Goal: Task Accomplishment & Management: Complete application form

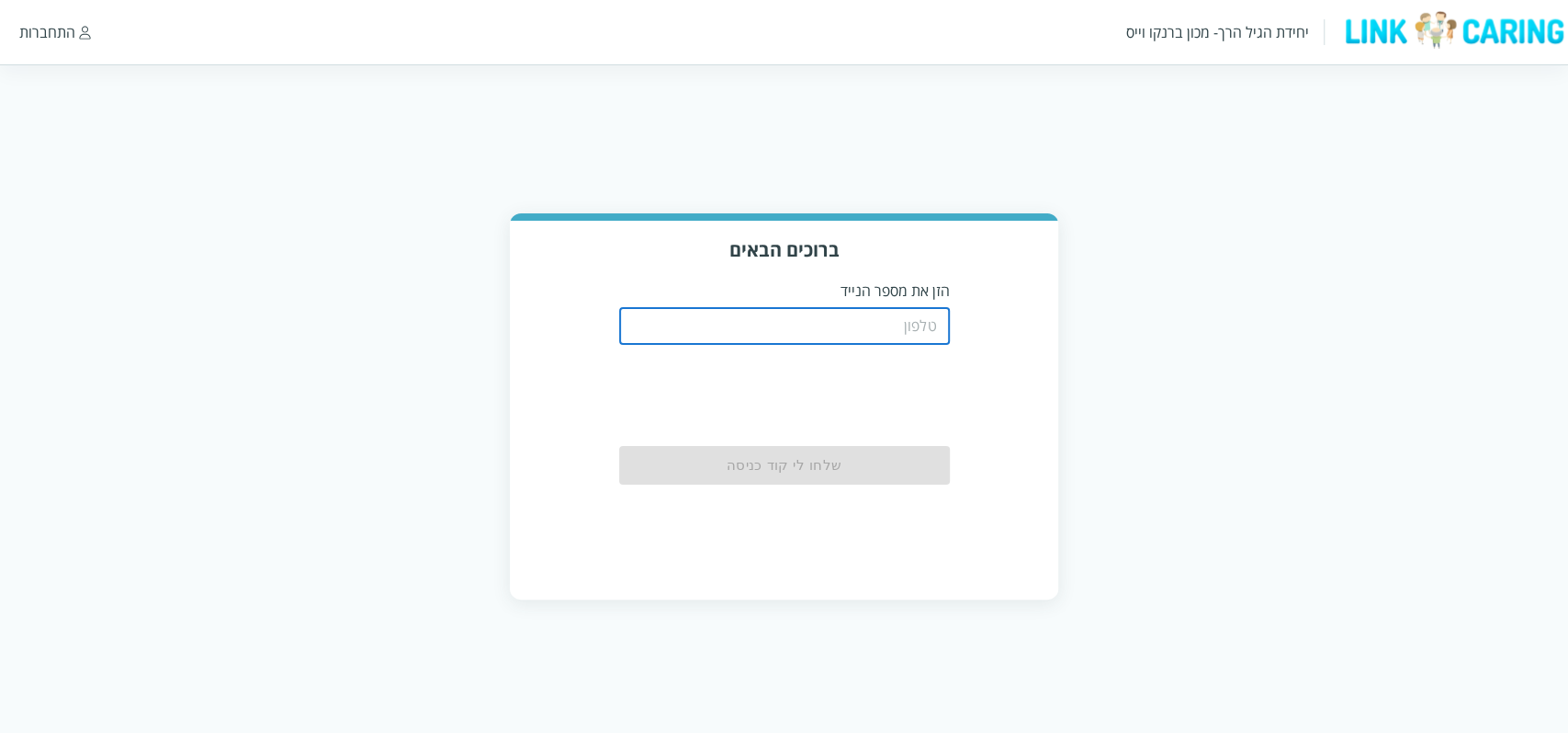
click at [823, 319] on input "tel" at bounding box center [784, 327] width 331 height 37
type input "0508805134"
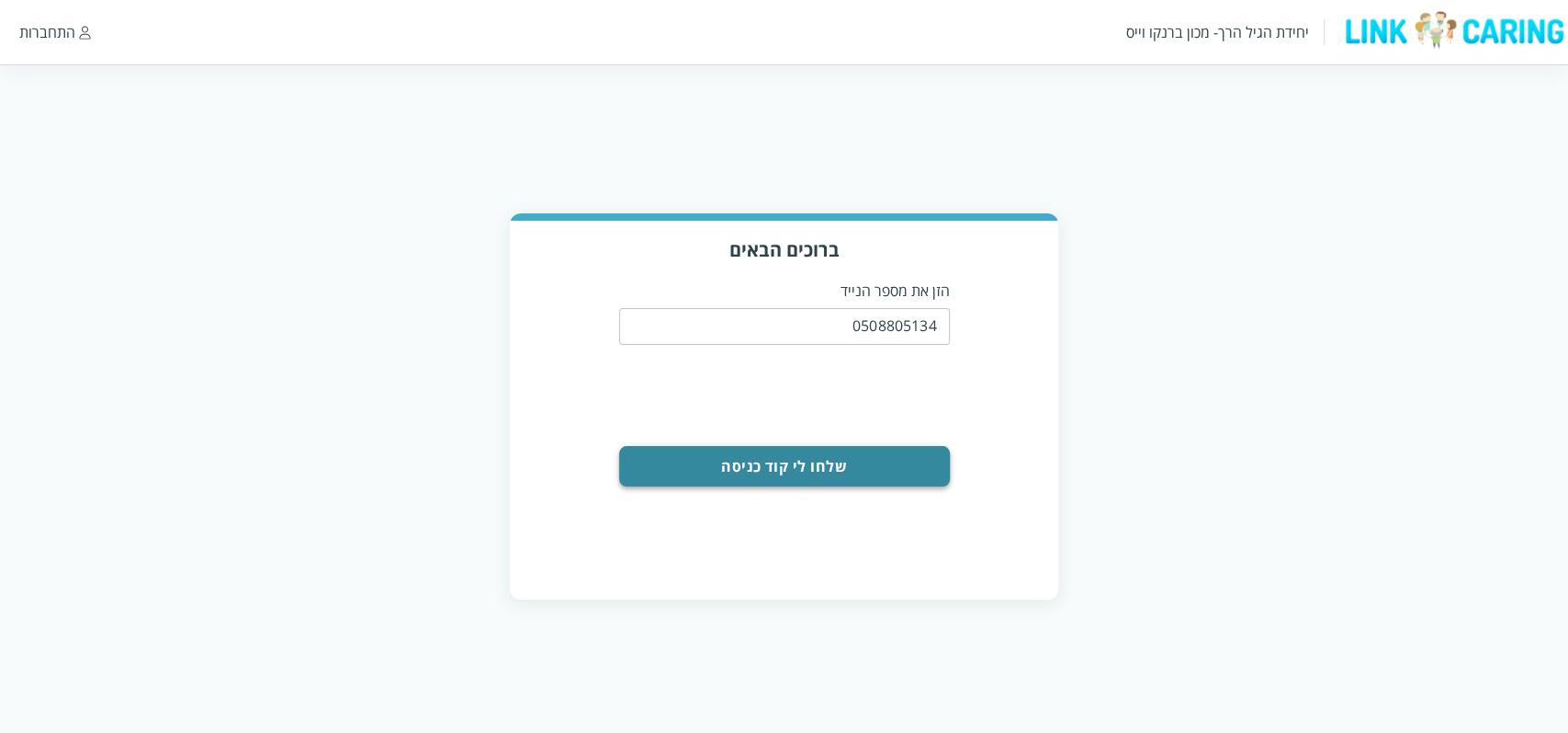
click at [914, 475] on button "שלחו לי קוד כניסה" at bounding box center [784, 466] width 331 height 41
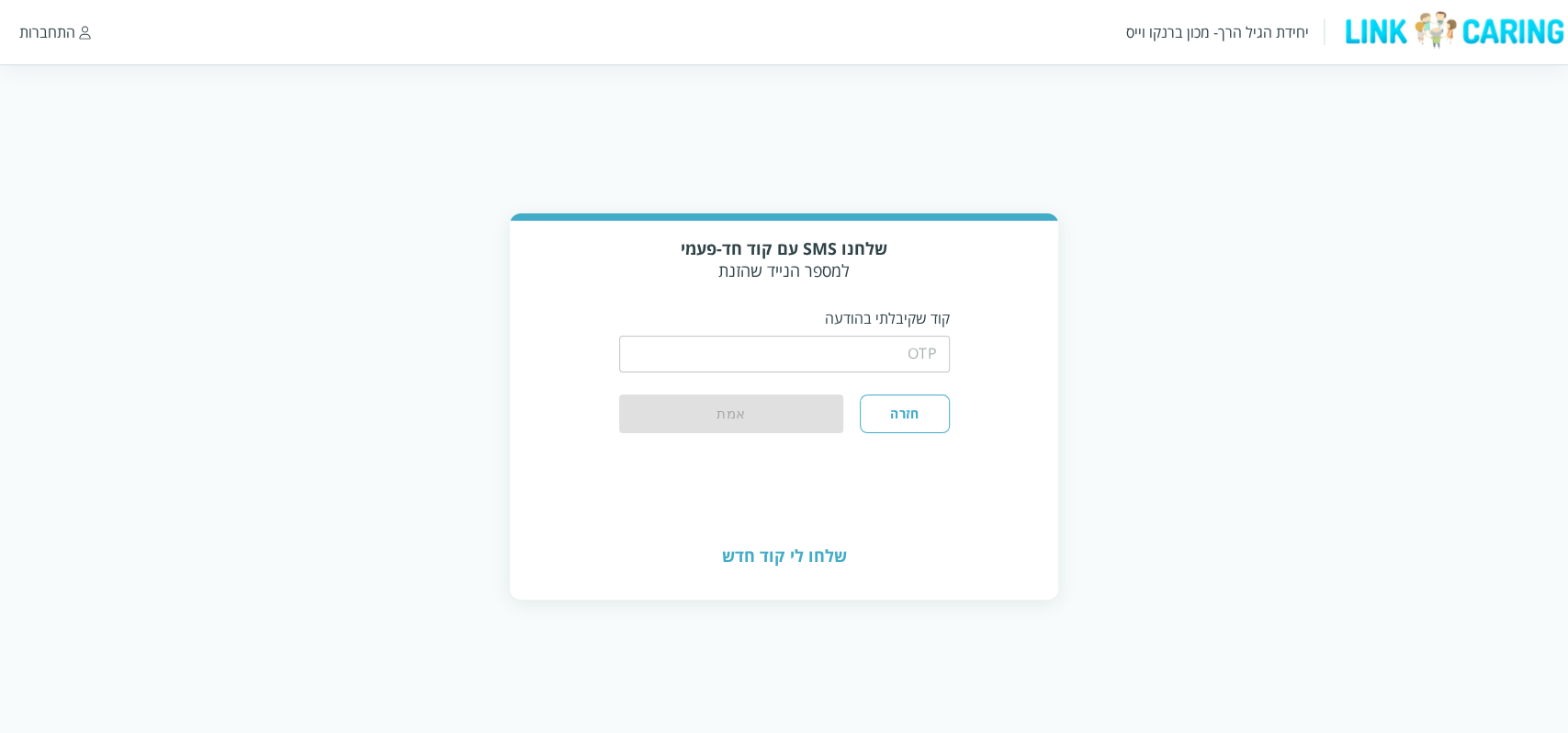
click at [868, 355] on input "string" at bounding box center [784, 354] width 331 height 37
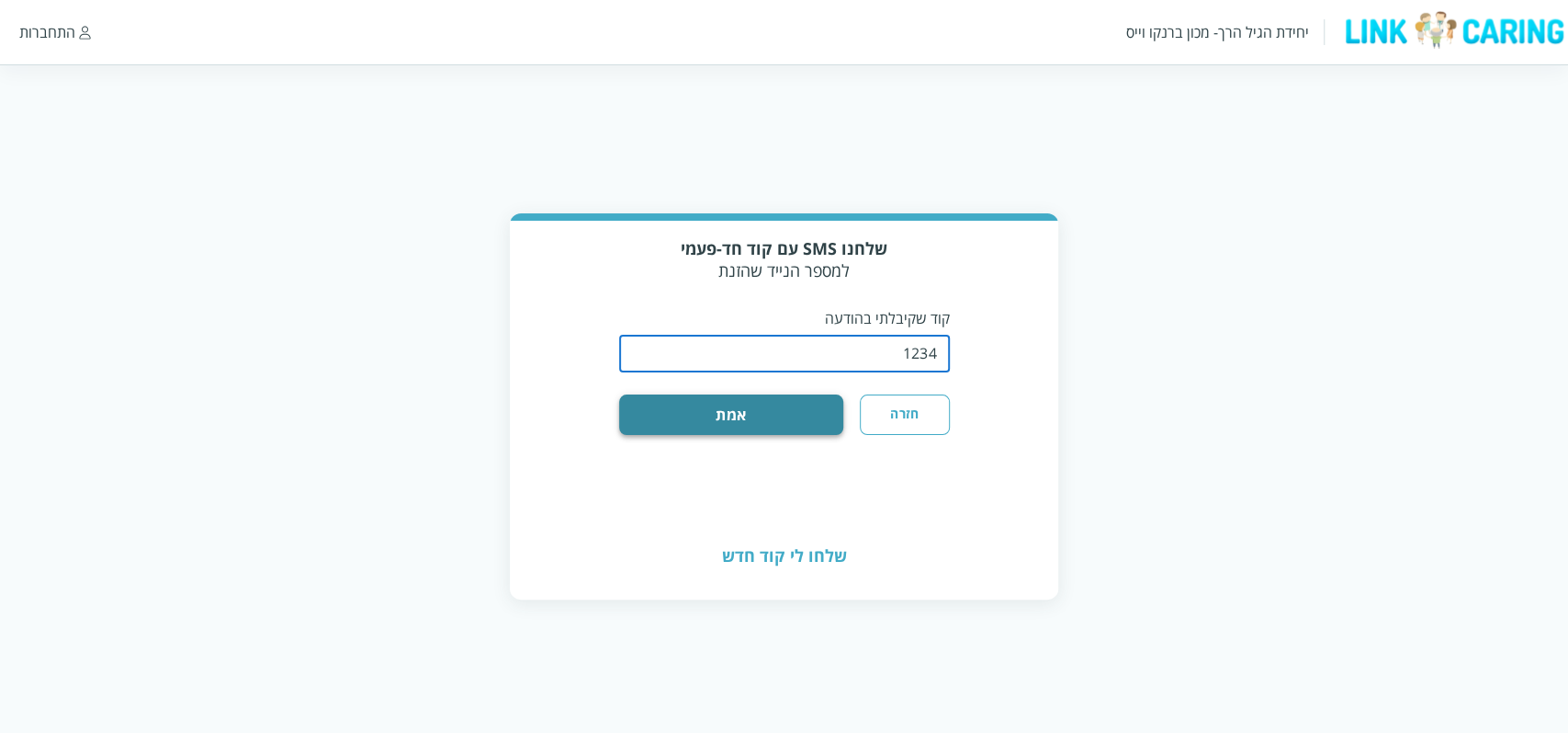
type input "1234"
click at [788, 407] on button "אמת" at bounding box center [731, 415] width 225 height 41
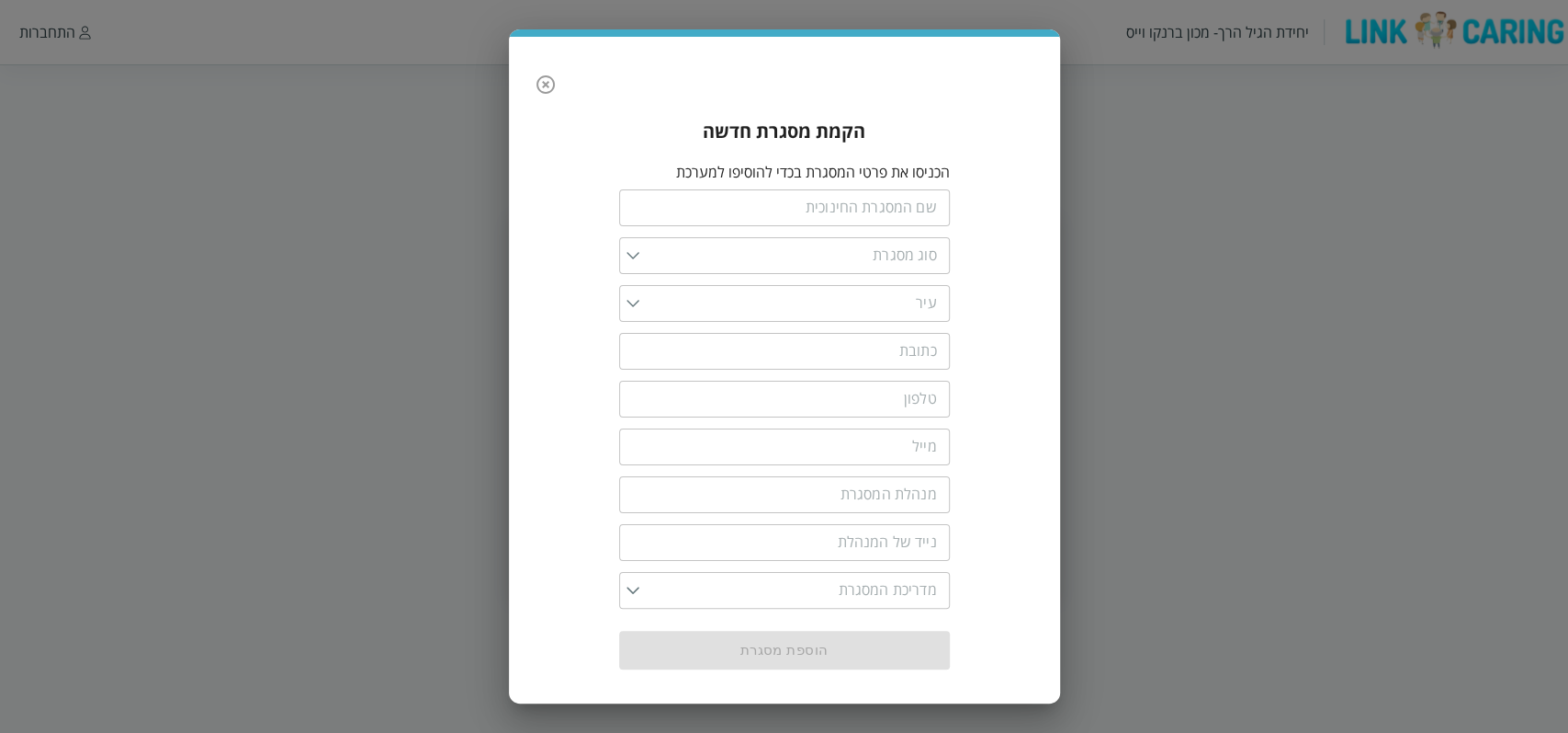
click at [539, 76] on icon "button" at bounding box center [546, 84] width 22 height 22
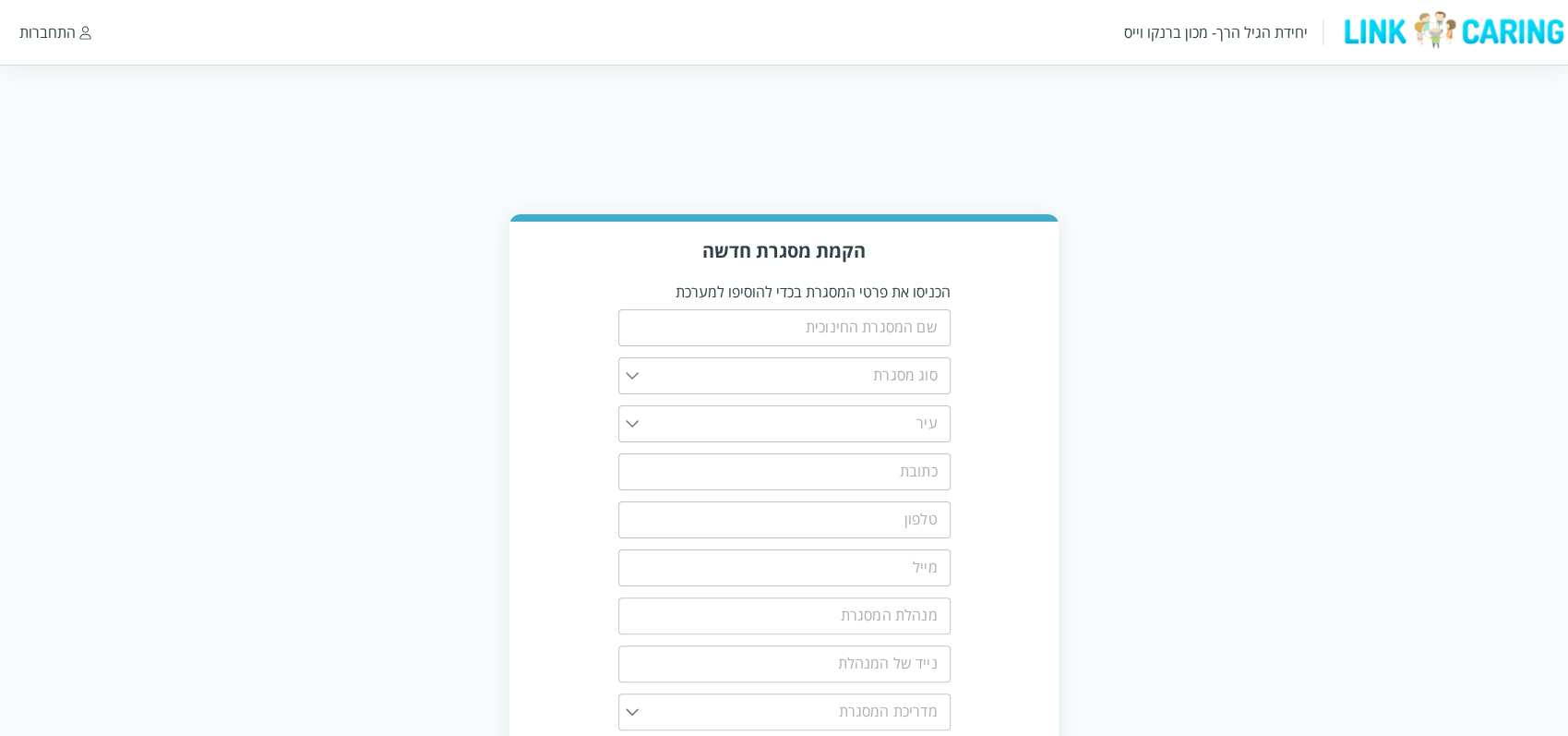
click at [70, 30] on div "התחברות" at bounding box center [47, 33] width 57 height 20
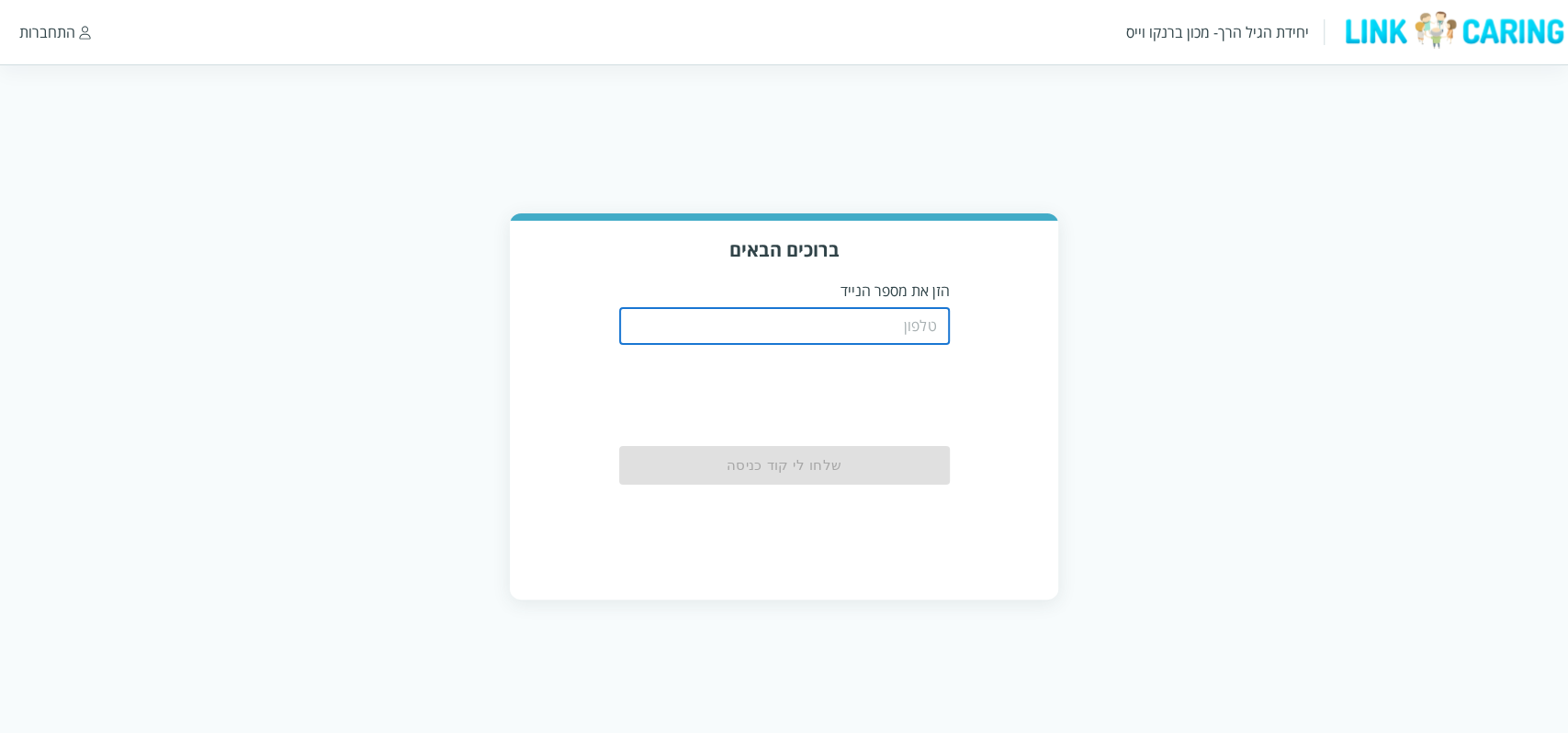
click at [697, 320] on input "tel" at bounding box center [784, 327] width 331 height 37
type input "0538876684"
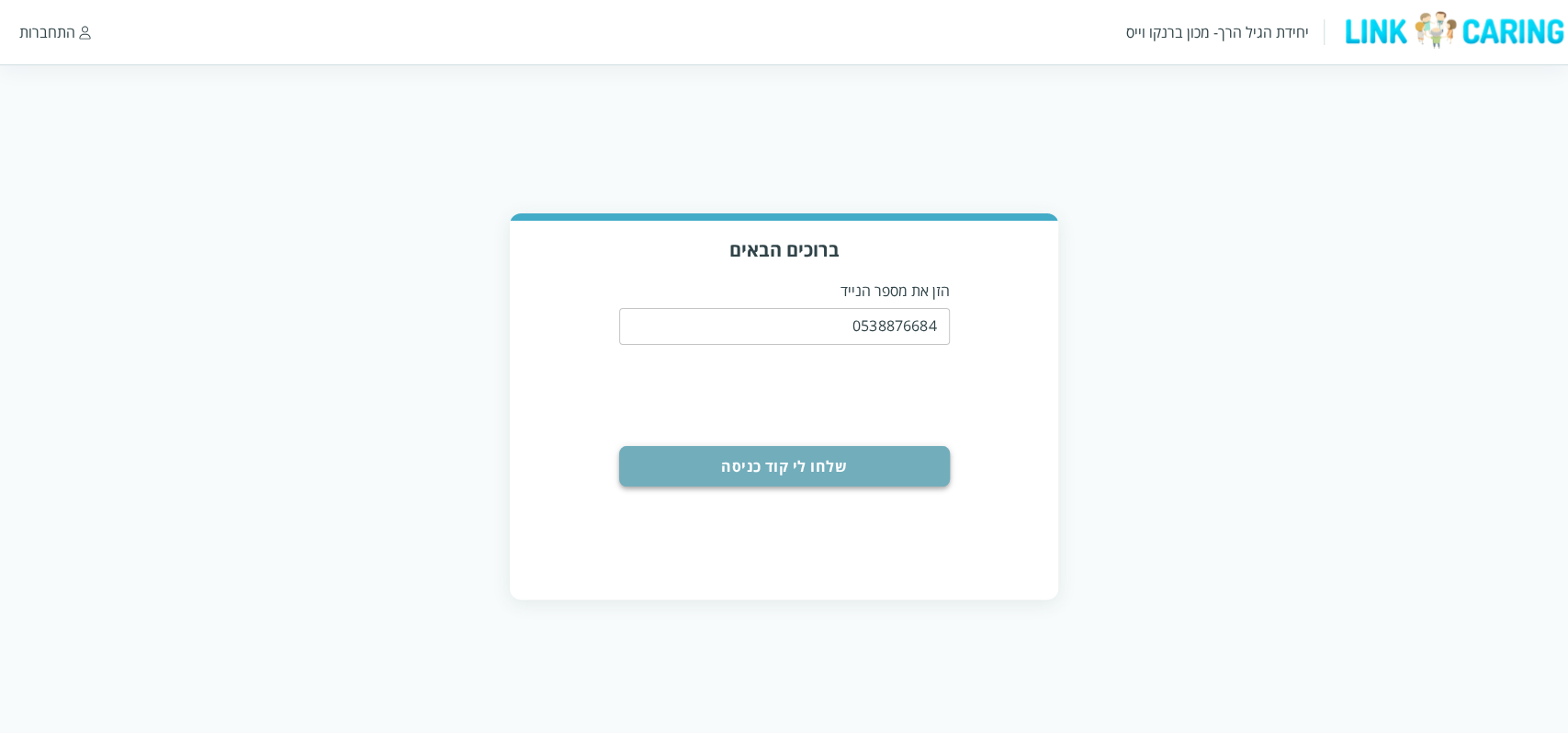
click at [895, 476] on button "שלחו לי קוד כניסה" at bounding box center [784, 466] width 331 height 41
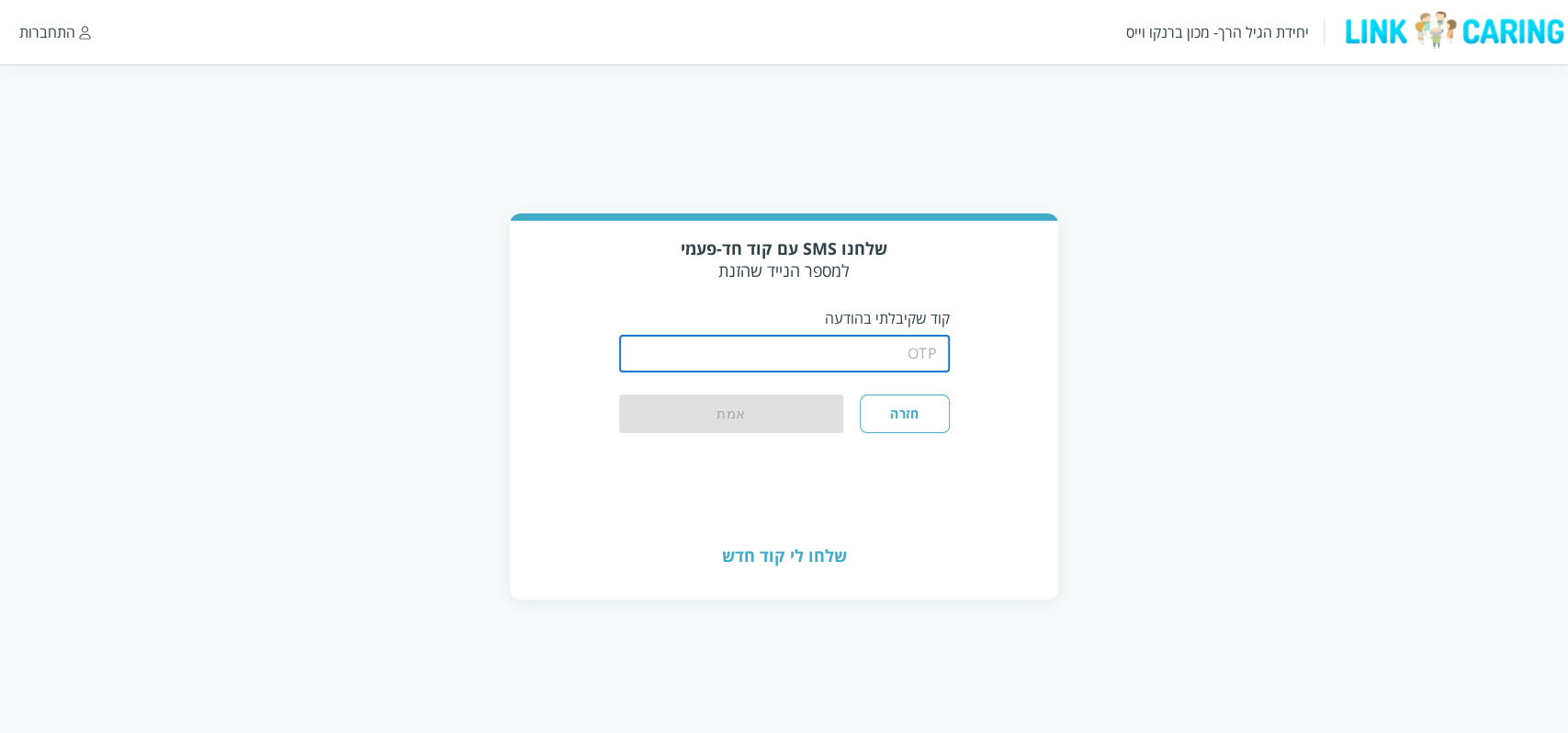
click at [914, 349] on input "string" at bounding box center [784, 354] width 331 height 37
type input "1234"
click at [619, 394] on button "אמת" at bounding box center [731, 415] width 225 height 41
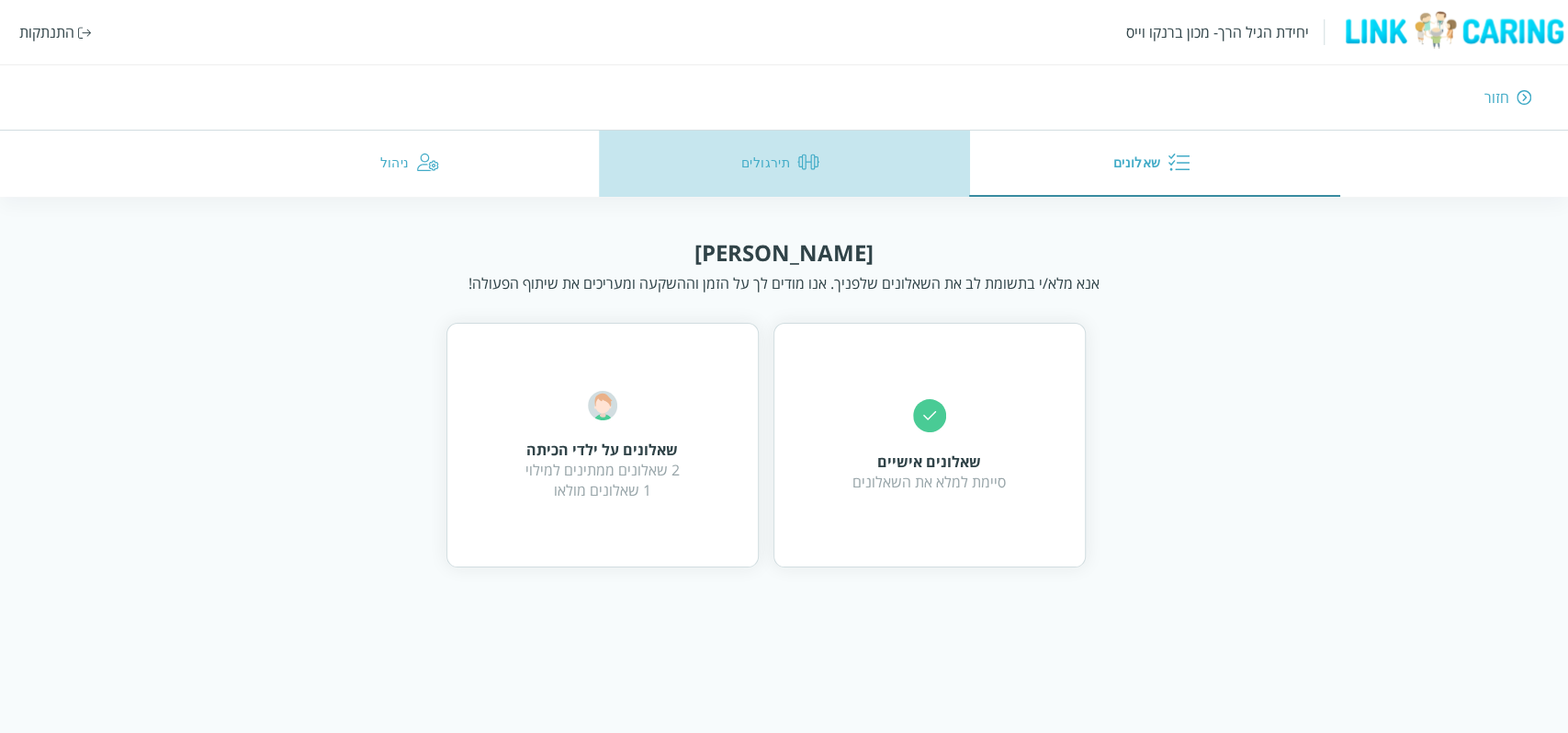
click at [767, 169] on button "תירגולים" at bounding box center [784, 164] width 371 height 67
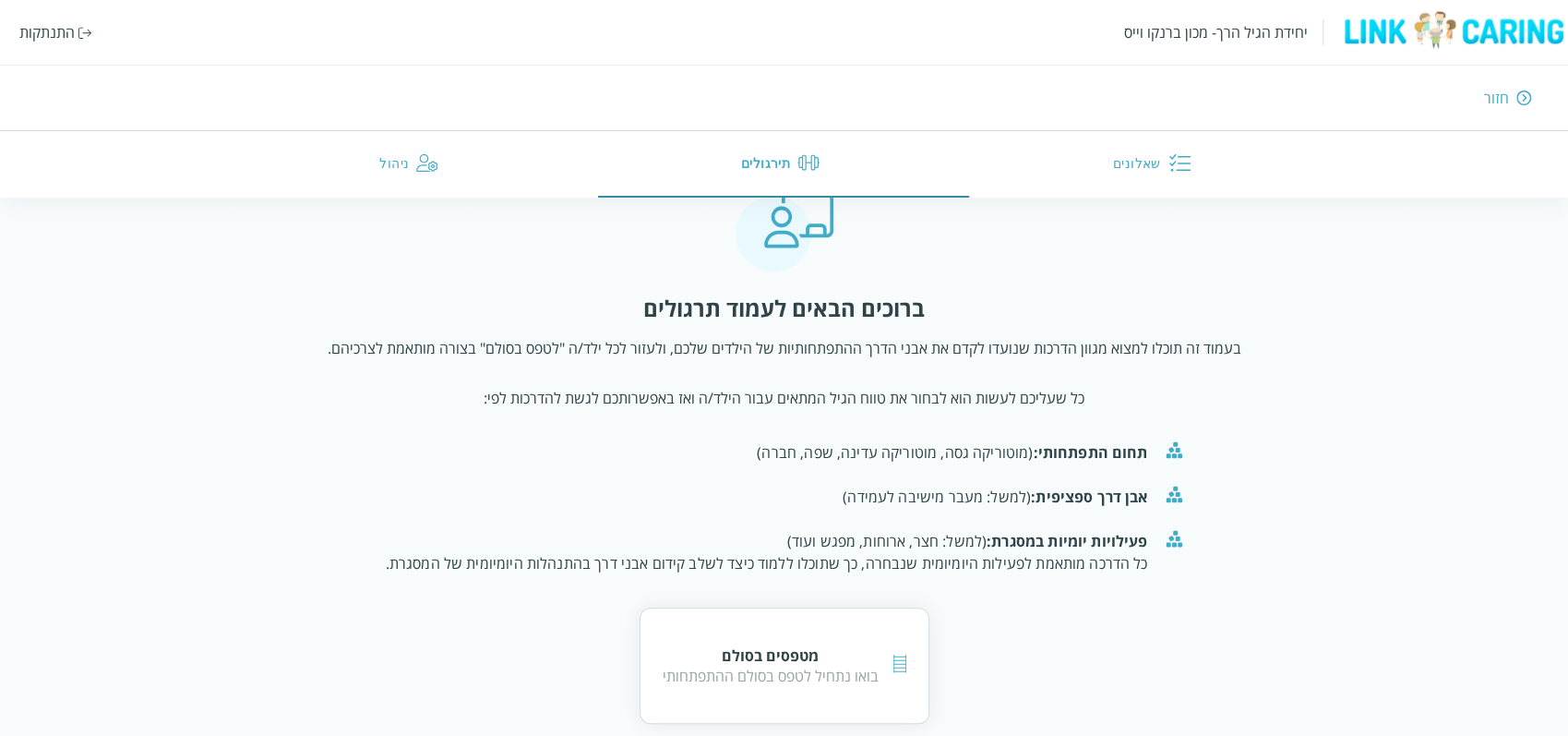
scroll to position [68, 0]
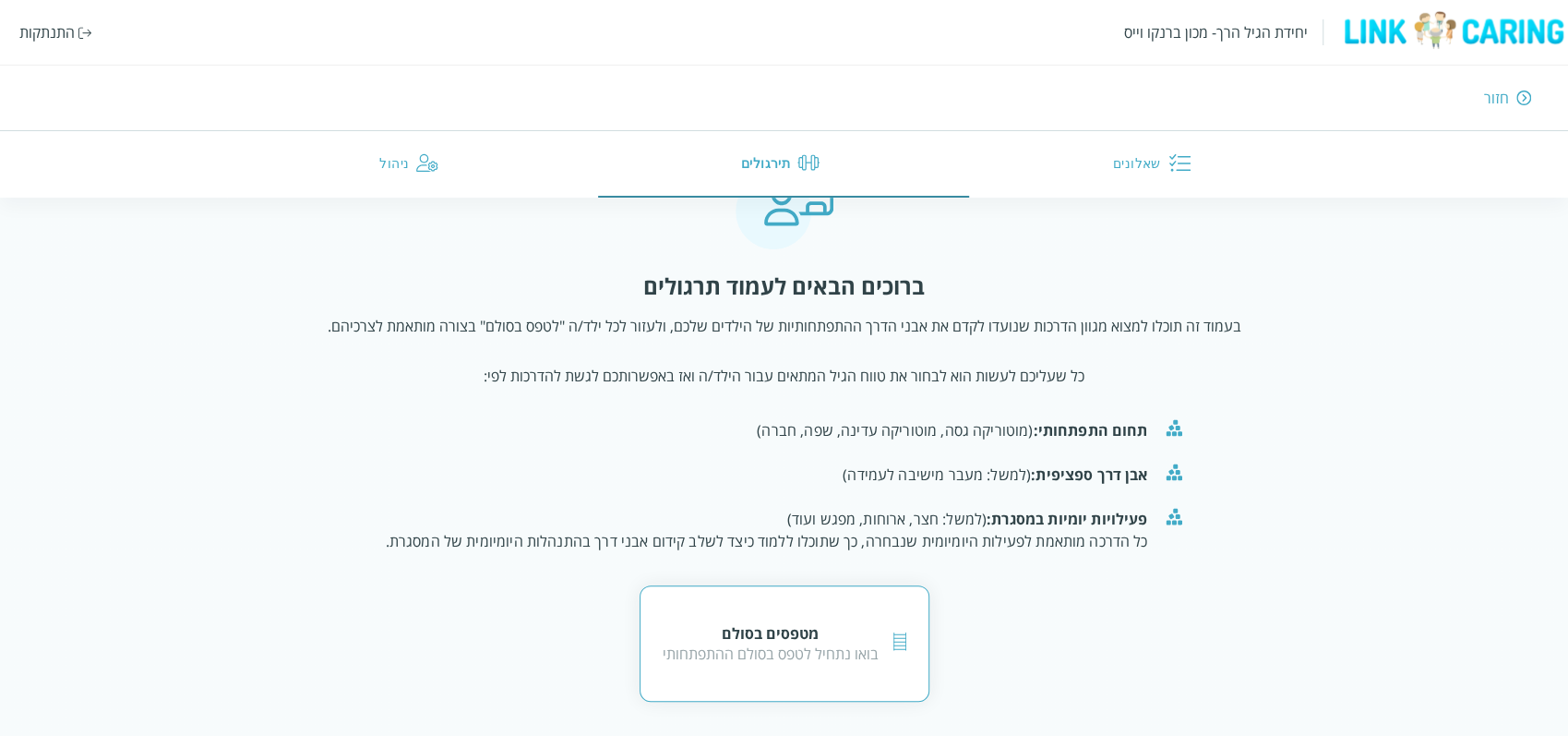
click at [805, 643] on div "בואו נתחיל לטפס בסולם ההתפתחותי" at bounding box center [771, 653] width 216 height 20
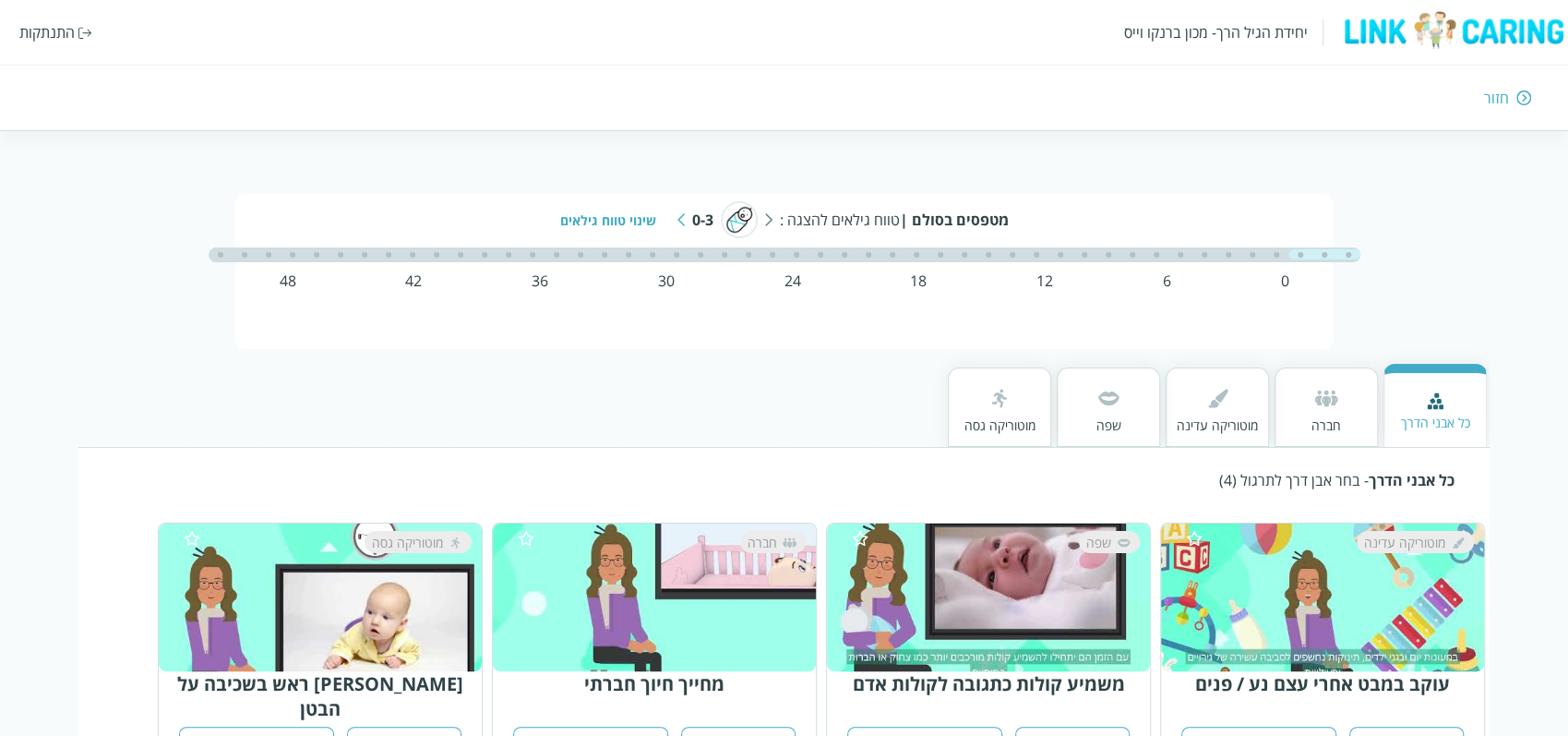
click at [1329, 592] on div "מוטוריקה עדינה" at bounding box center [1331, 597] width 291 height 133
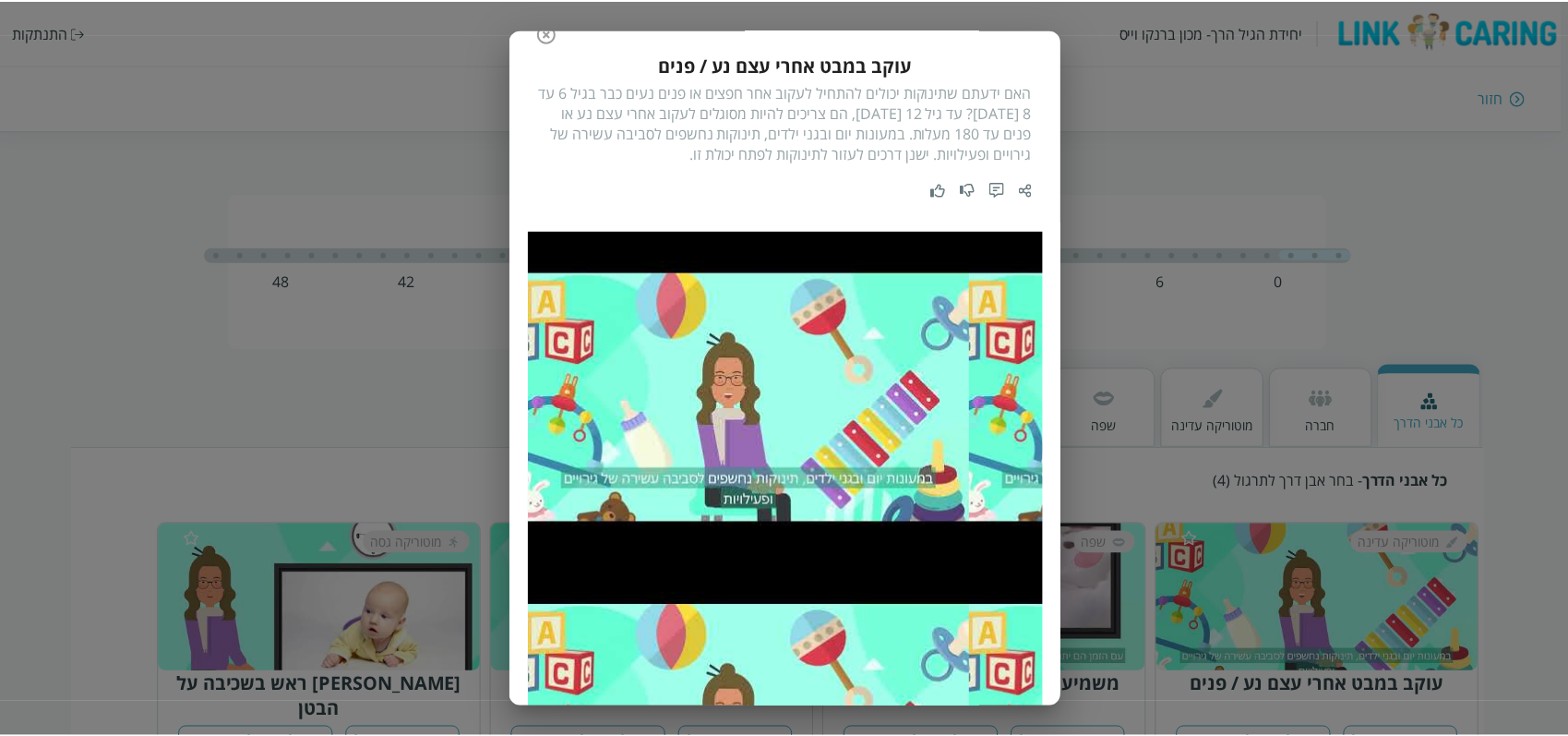
scroll to position [66, 0]
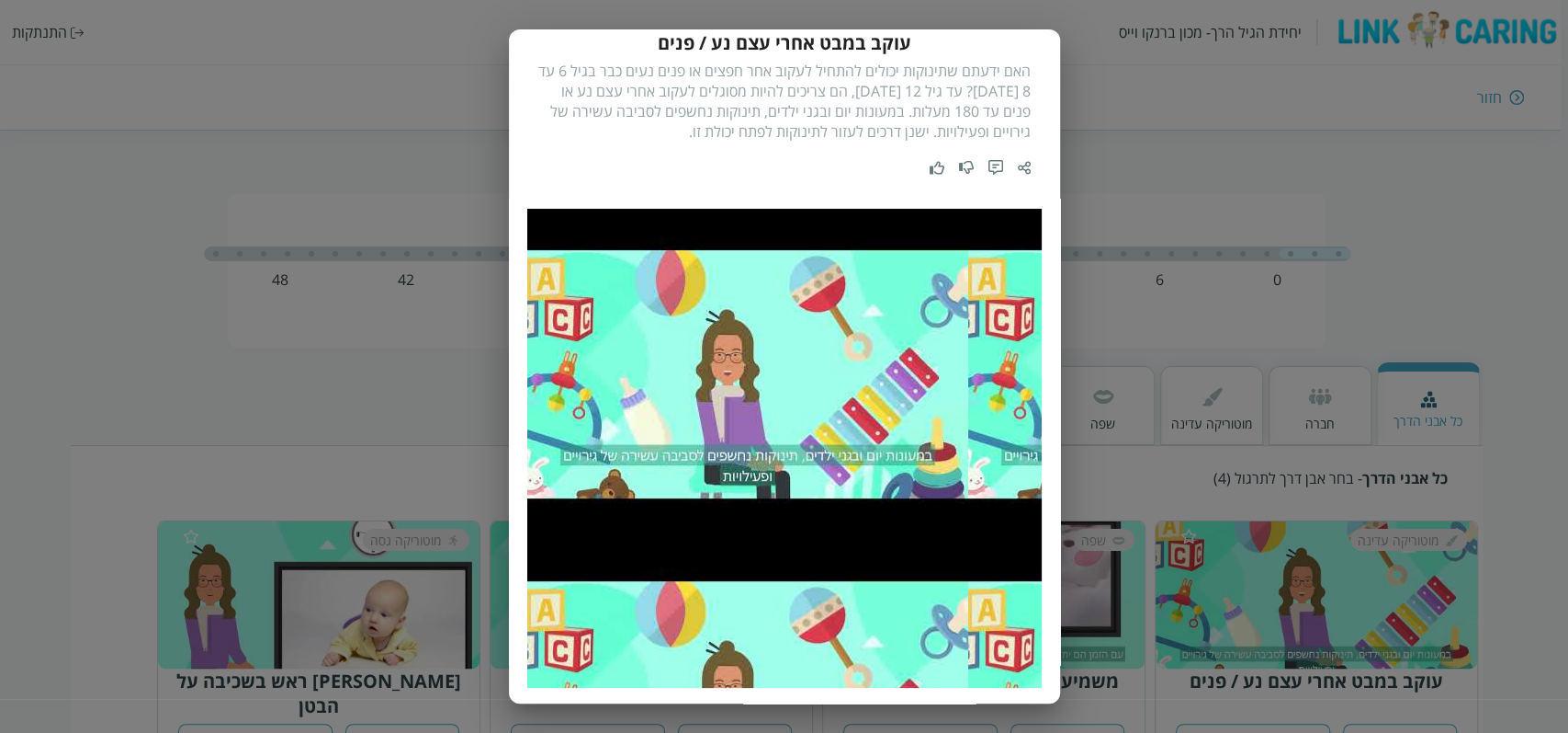
click at [1442, 196] on div "עוקב במבט אחרי עצם נע / פנים האם ידעתם שתינוקות יכולים להתחיל לעקוב אחר חפצים א…" at bounding box center [784, 366] width 1568 height 733
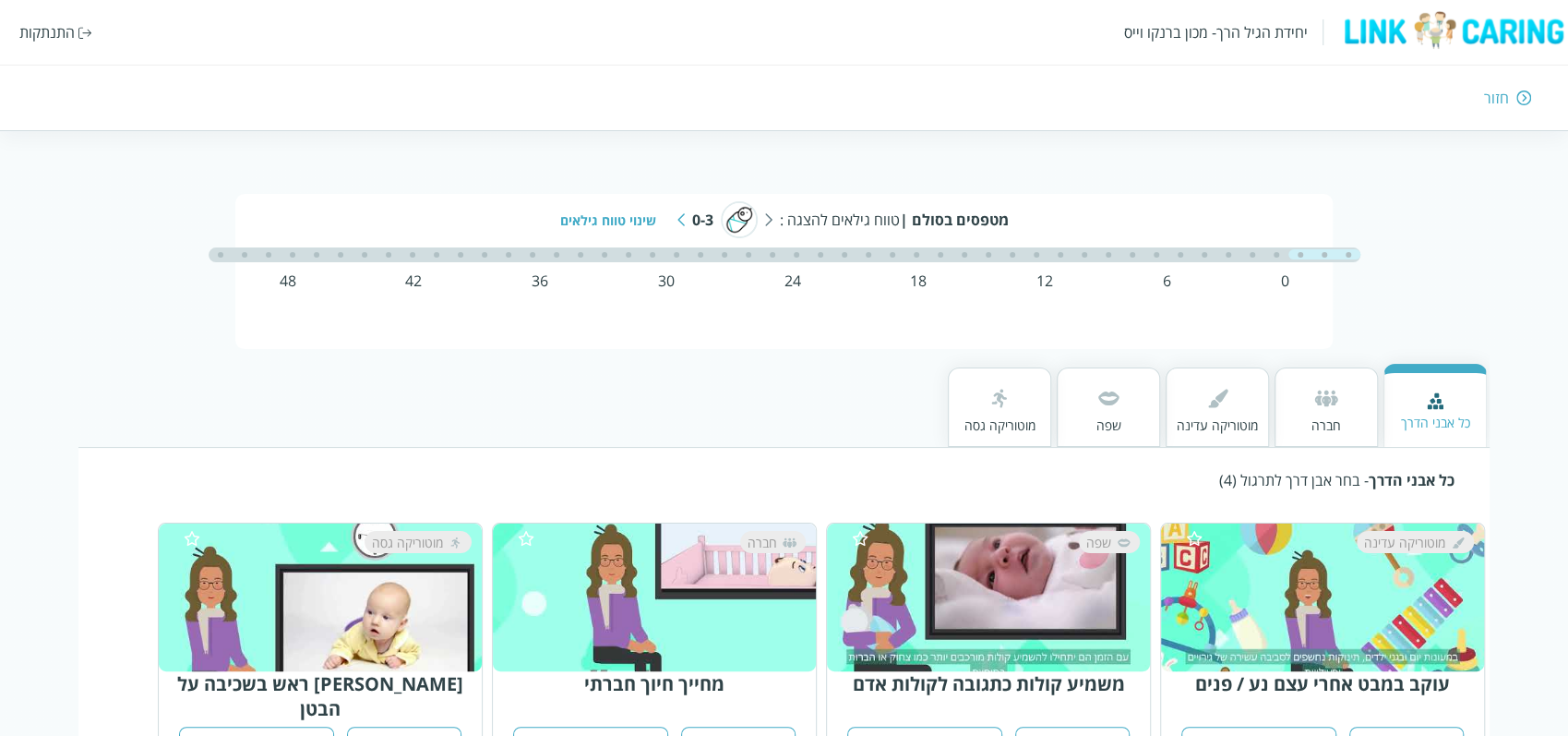
click at [1496, 98] on div "חזור" at bounding box center [1496, 98] width 25 height 20
click at [1511, 99] on div "חזור" at bounding box center [1145, 98] width 771 height 20
click at [1495, 99] on div "חזור" at bounding box center [1496, 98] width 25 height 20
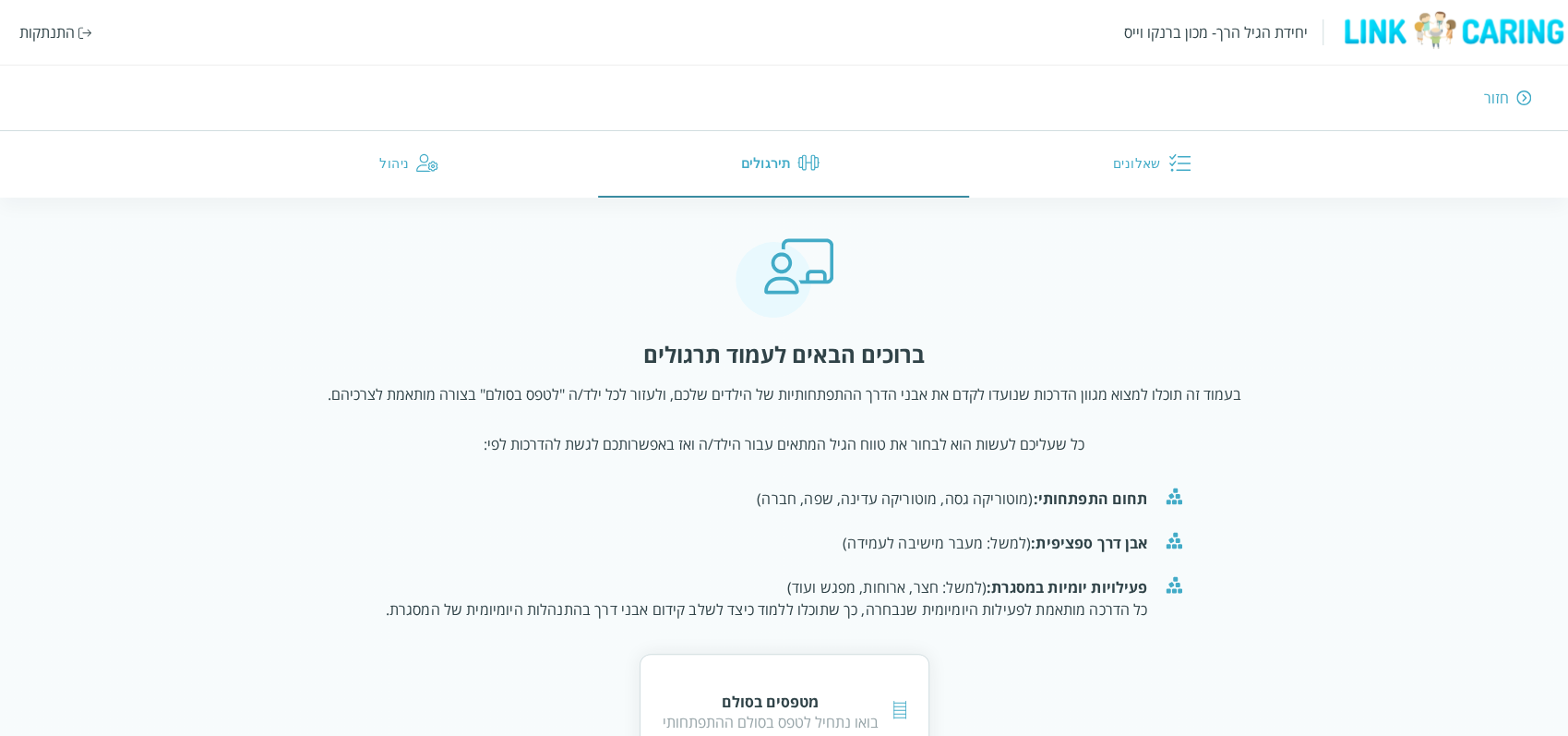
scroll to position [68, 0]
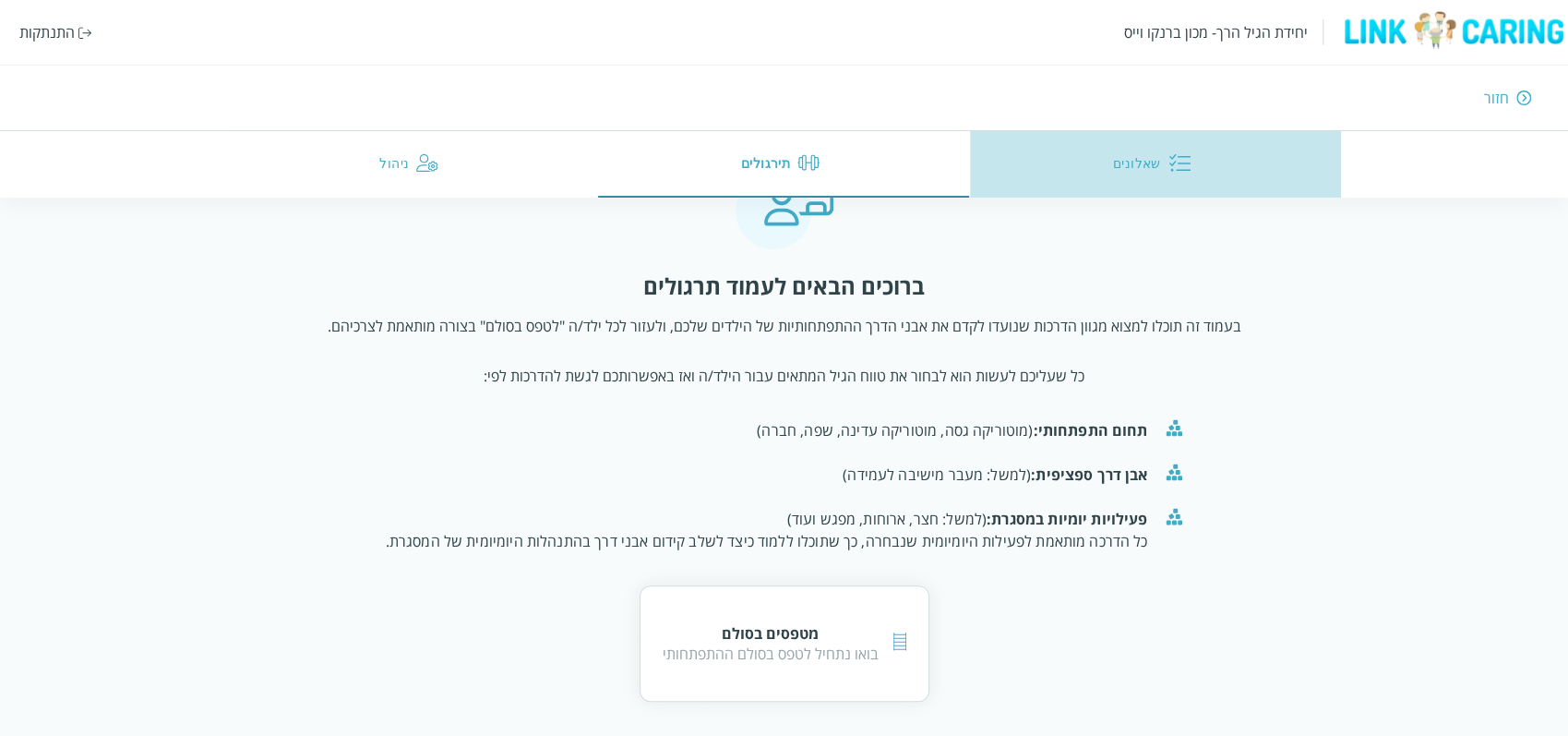
click at [1134, 149] on button "שאלונים" at bounding box center [1155, 164] width 371 height 67
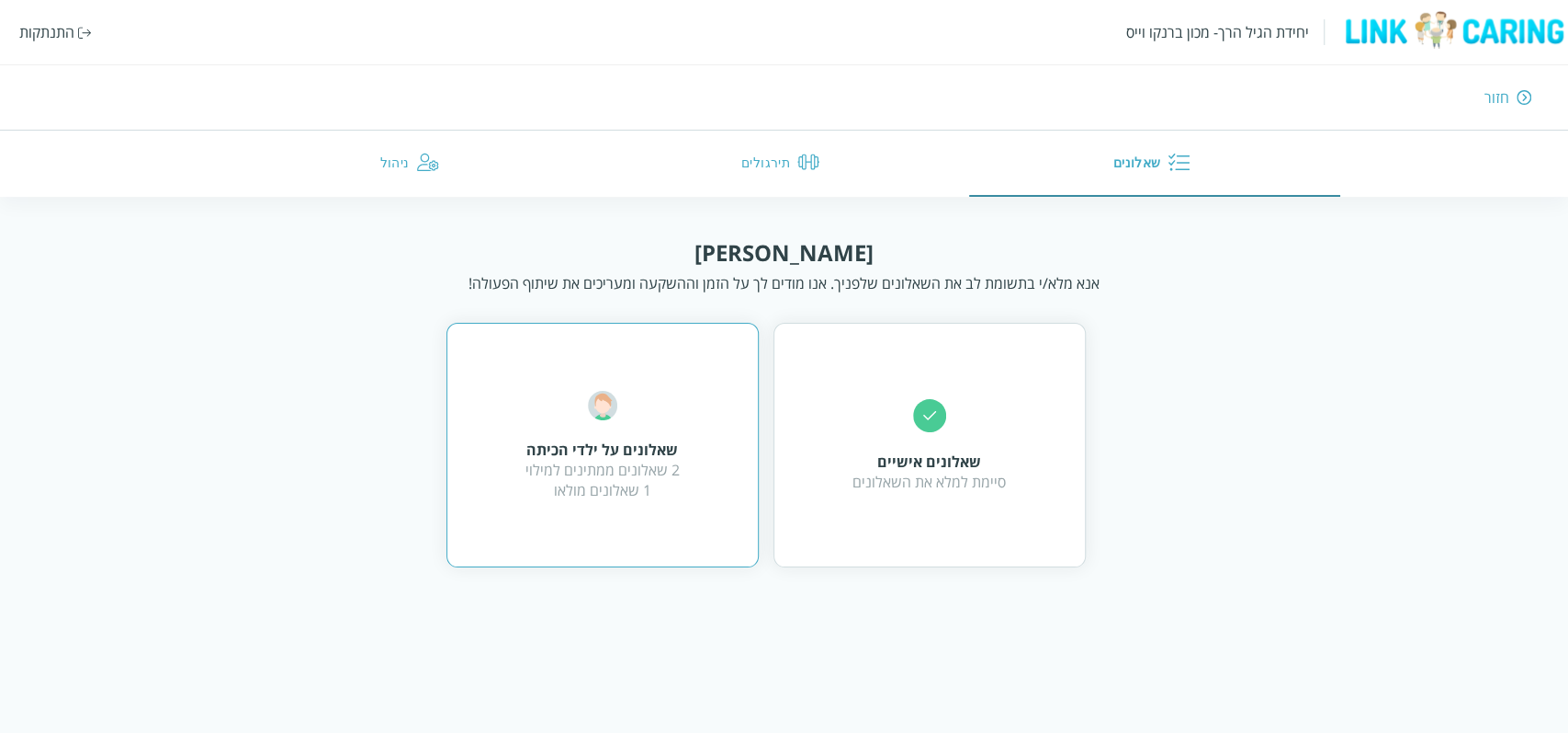
click at [653, 413] on div "שאלונים על ילדי הכיתה 2 שאלונים ממתינים למילוי 1 שאלונים מולאו" at bounding box center [602, 445] width 154 height 109
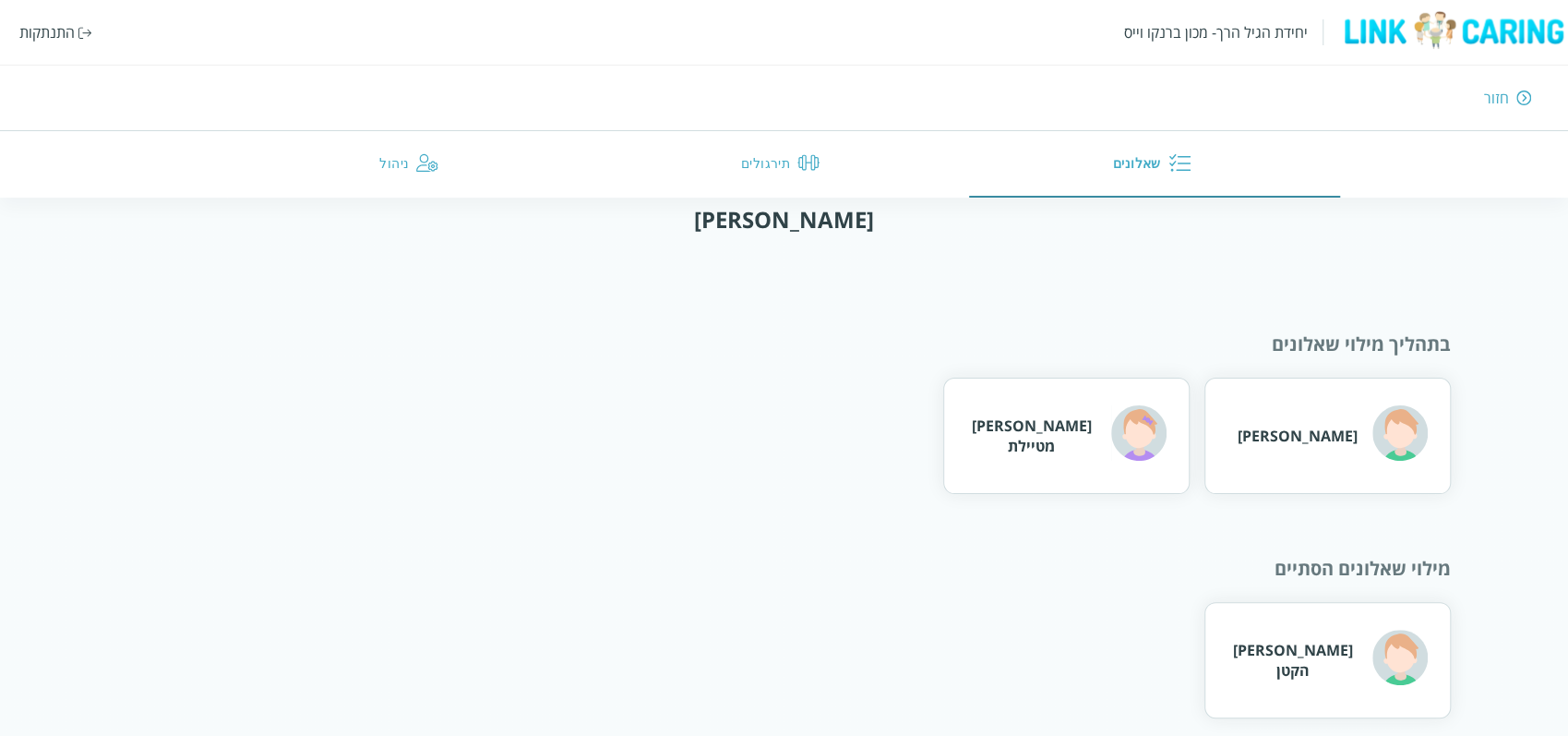
scroll to position [53, 0]
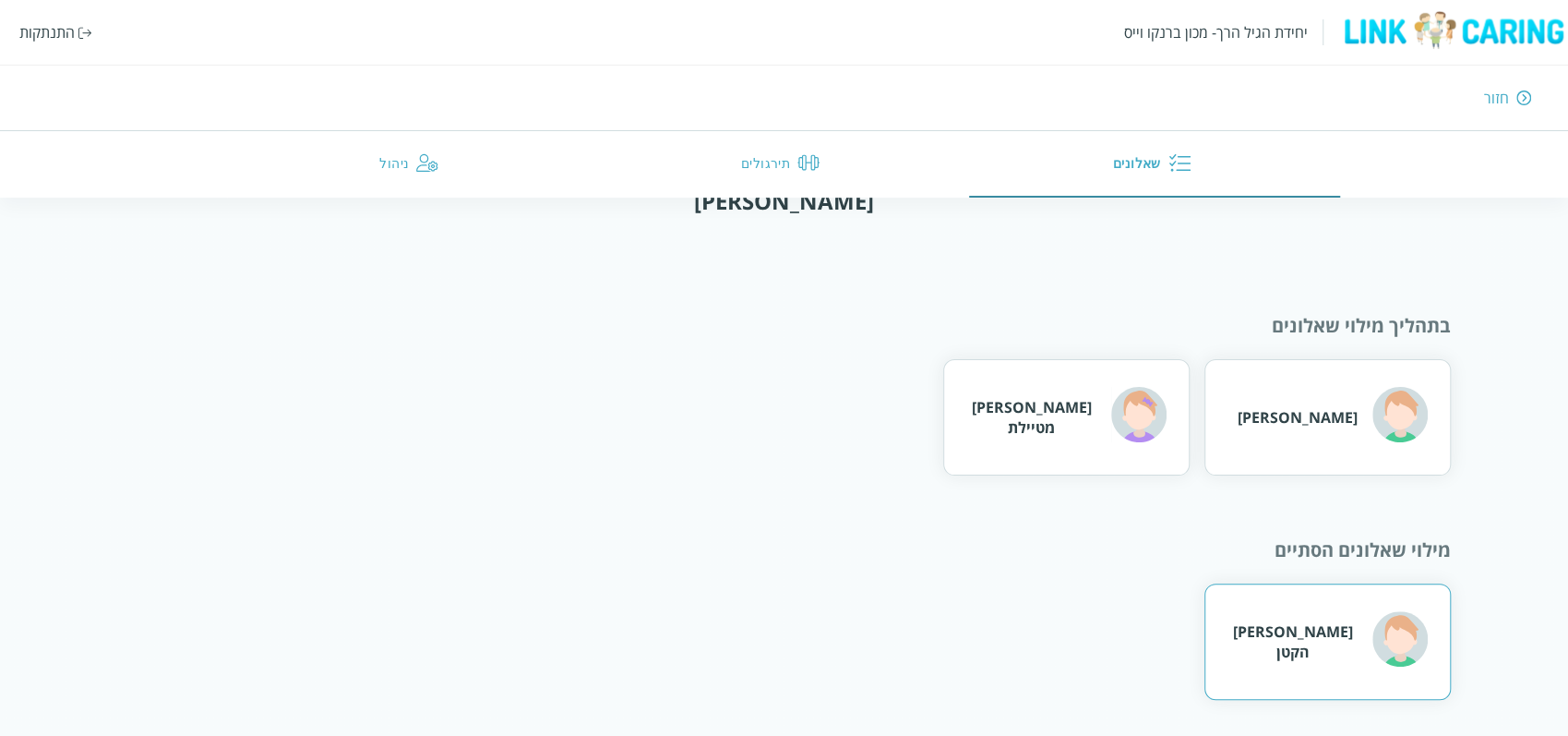
click at [1287, 654] on div "יהונתן הקטן" at bounding box center [1328, 641] width 201 height 60
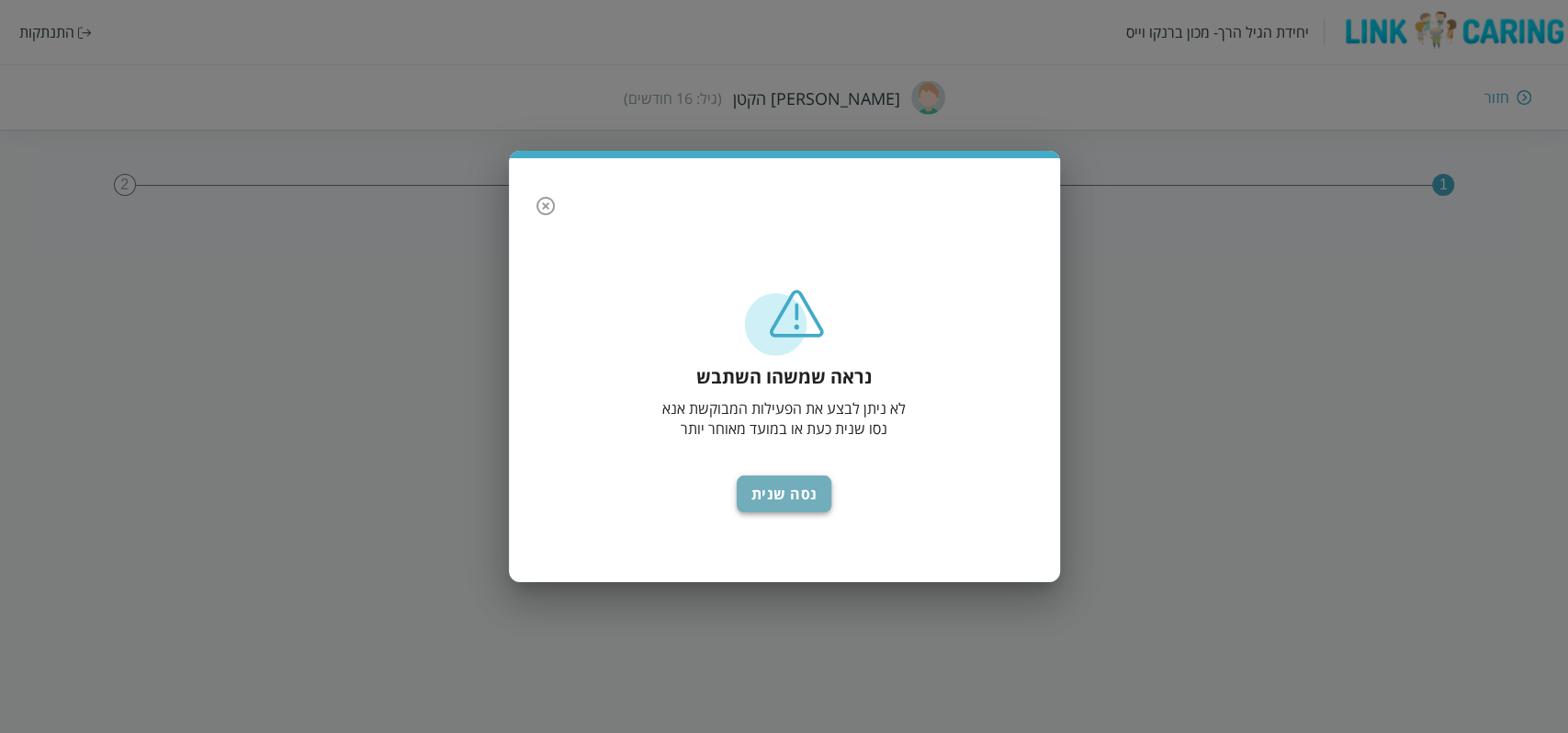
click at [816, 496] on button "נסה שנית" at bounding box center [784, 493] width 95 height 37
click at [789, 492] on button "נסה שנית" at bounding box center [784, 493] width 95 height 37
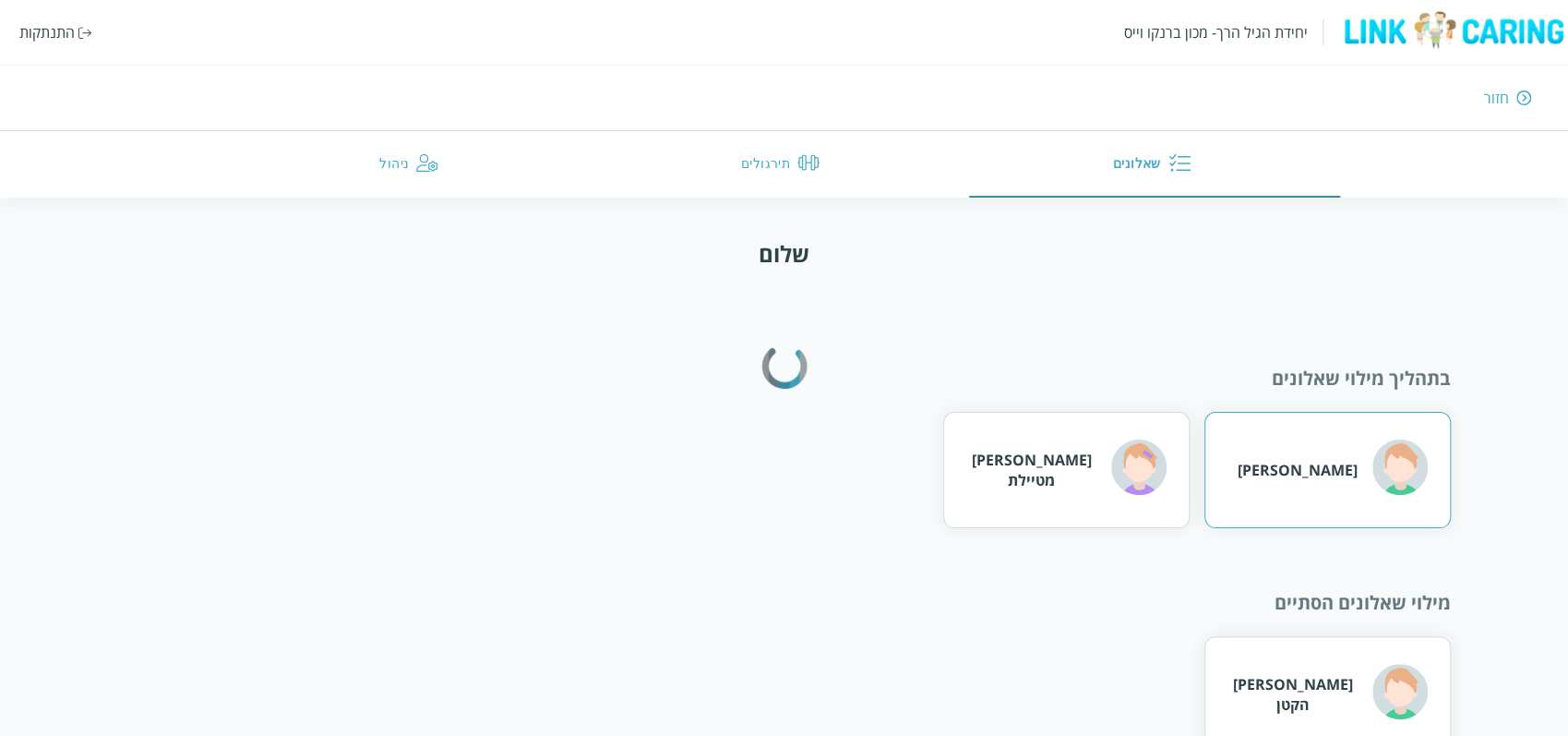
click at [1268, 459] on div "דני דין" at bounding box center [1327, 469] width 246 height 116
